Goal: Information Seeking & Learning: Learn about a topic

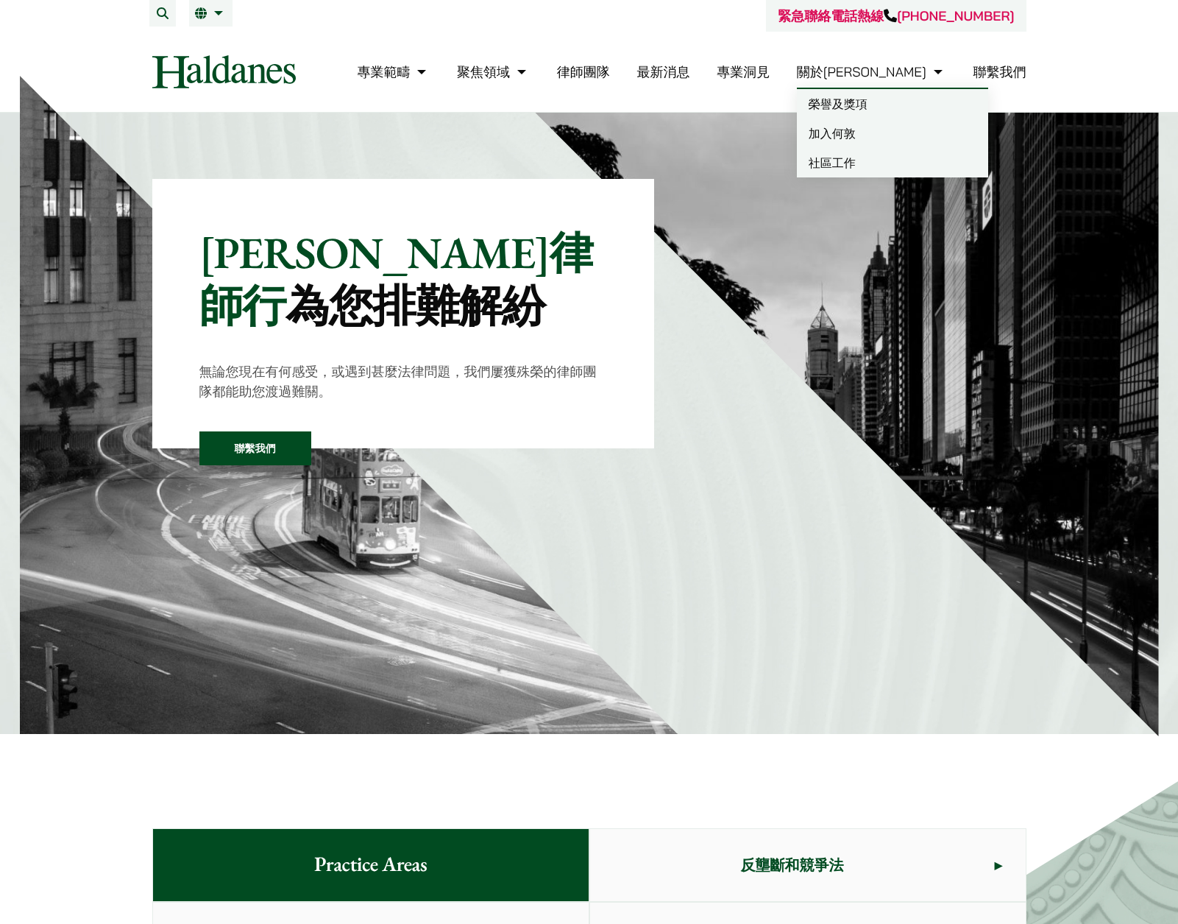
click at [923, 130] on link "加入何敦" at bounding box center [892, 133] width 191 height 29
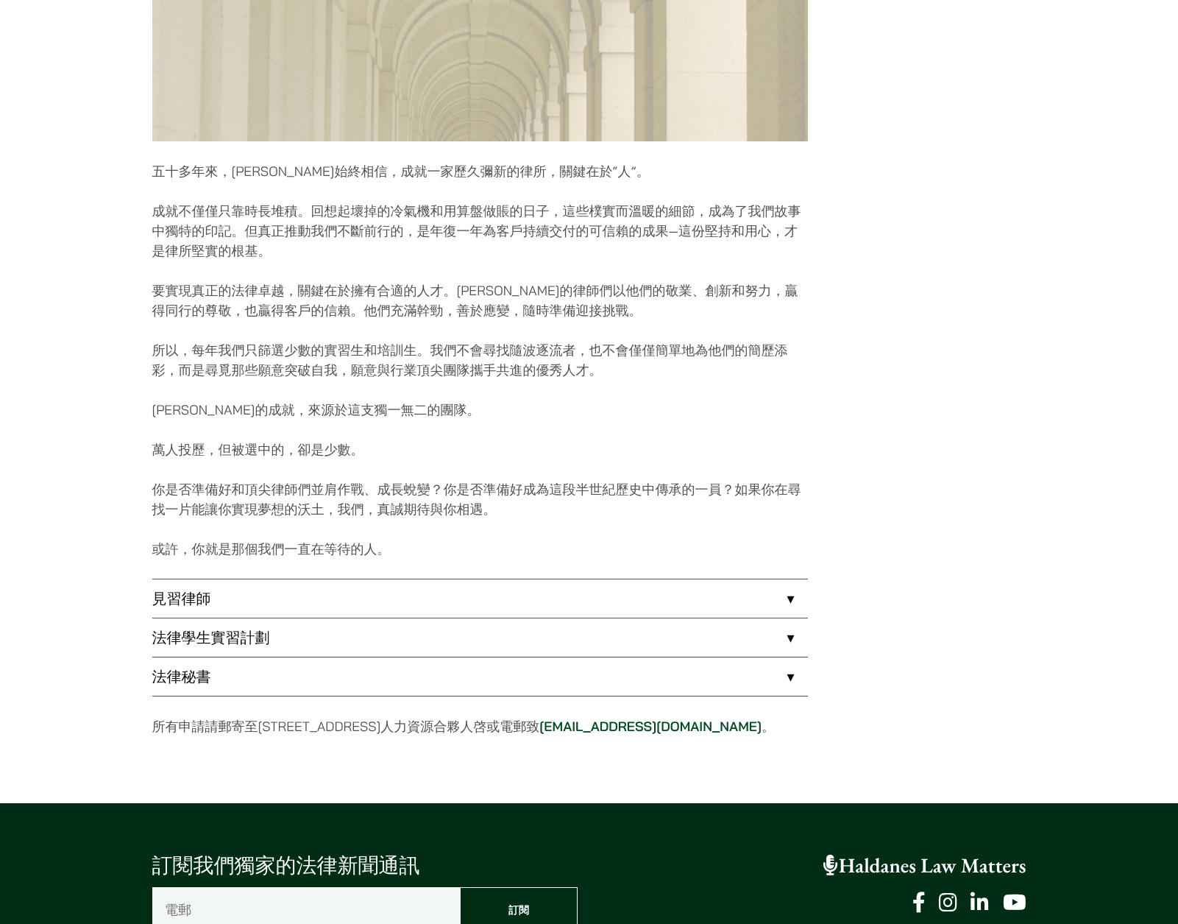
scroll to position [883, 0]
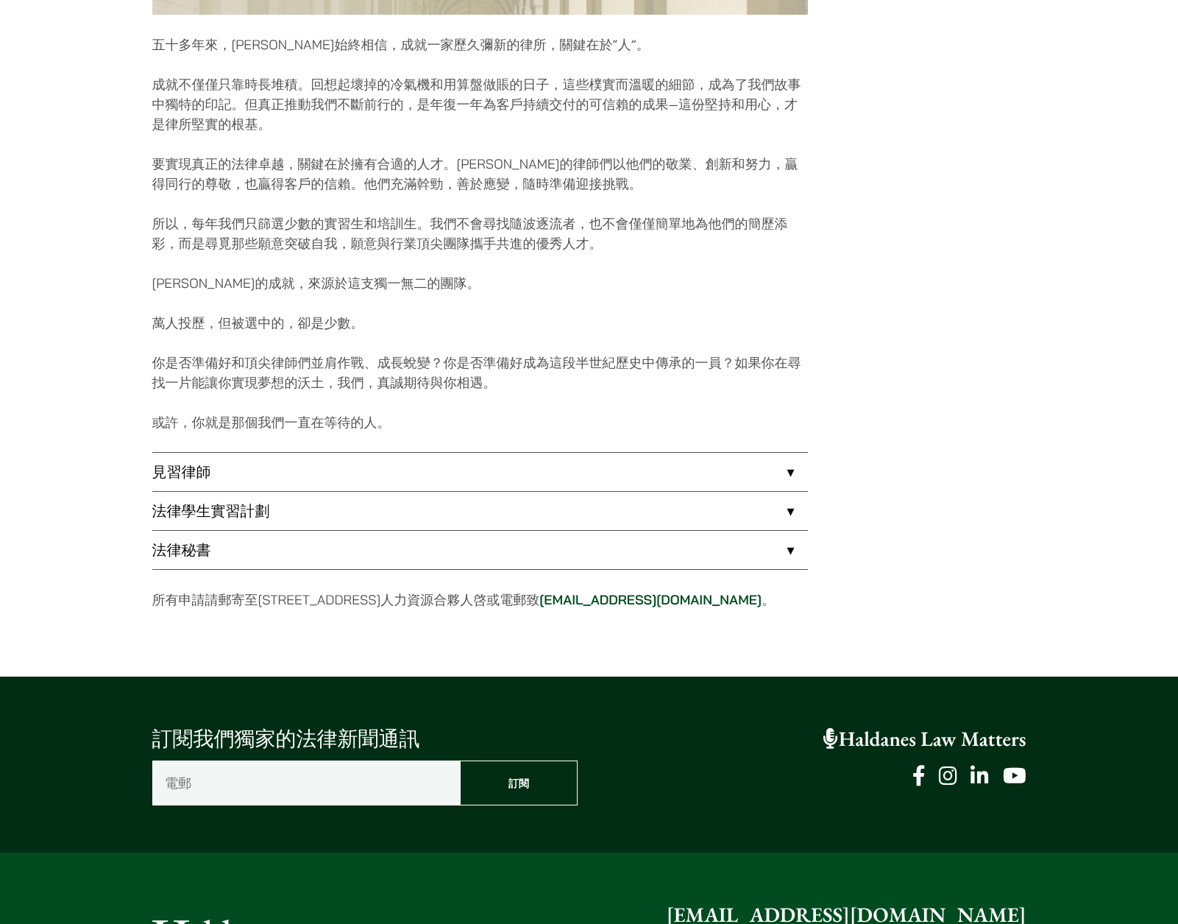
click at [793, 471] on link "見習律師" at bounding box center [480, 472] width 656 height 38
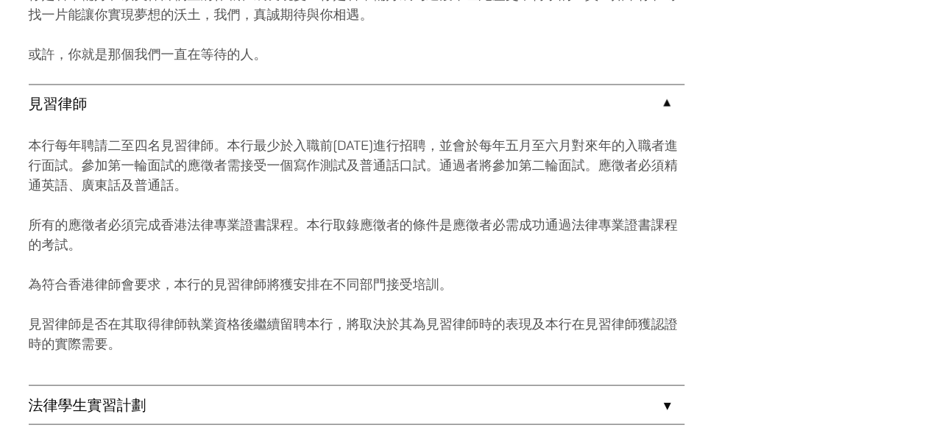
scroll to position [1472, 0]
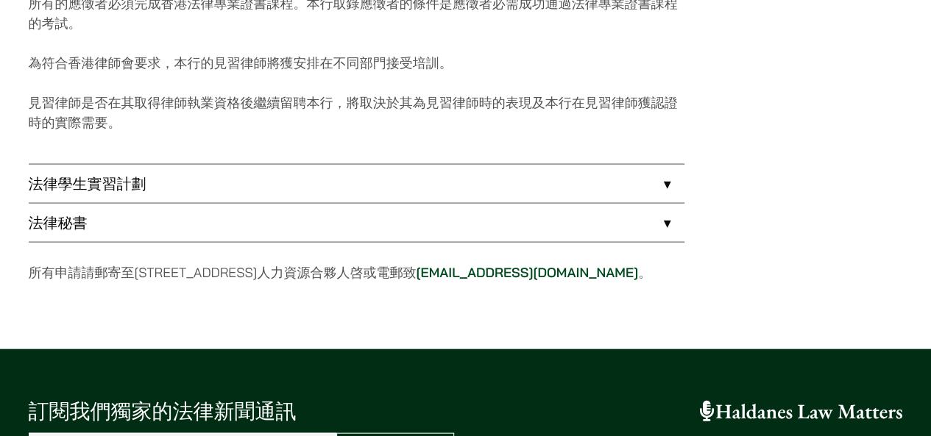
click at [467, 202] on link "法律學生實習計劃" at bounding box center [357, 184] width 656 height 38
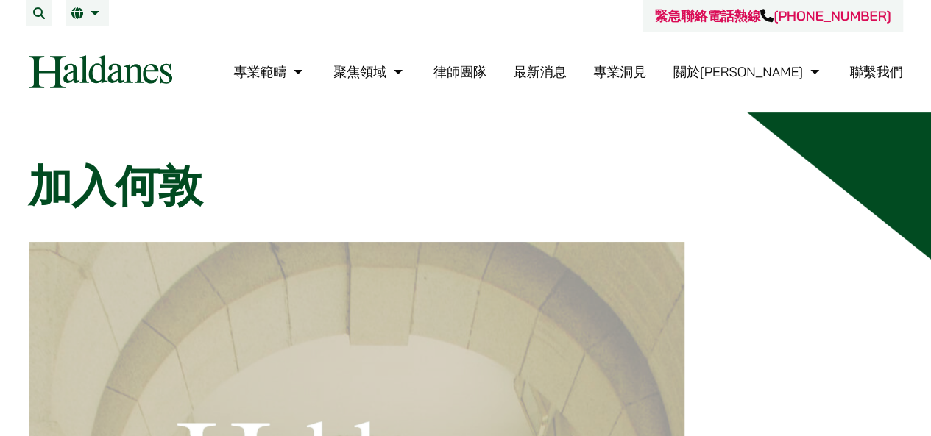
click at [487, 71] on link "律師團隊" at bounding box center [460, 71] width 53 height 17
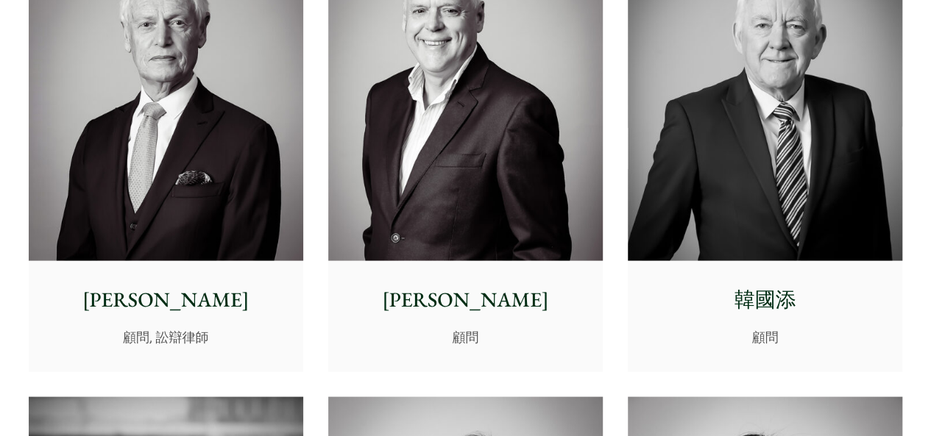
scroll to position [6977, 0]
